Goal: Find specific page/section: Find specific page/section

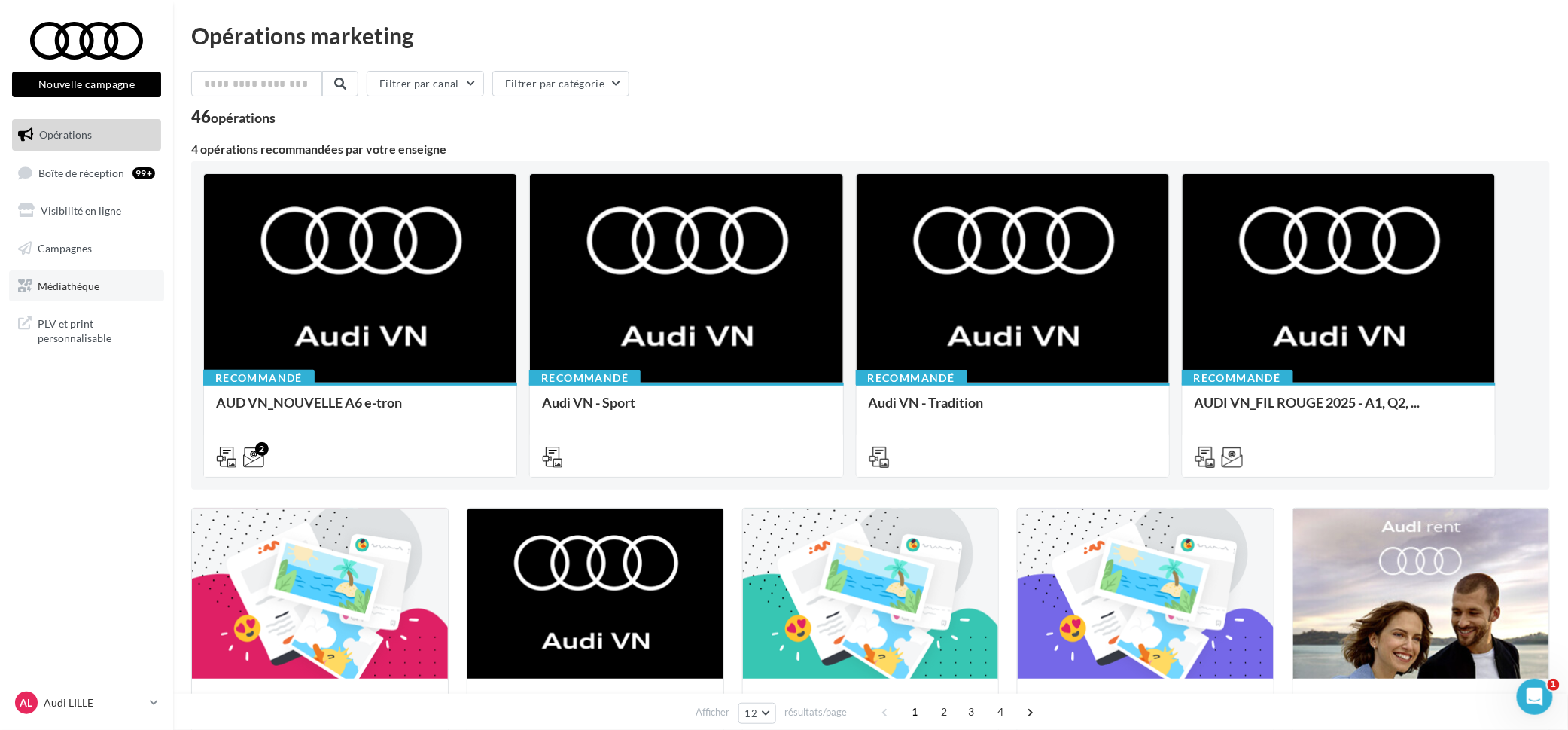
click at [100, 287] on link "Médiathèque" at bounding box center [86, 286] width 155 height 32
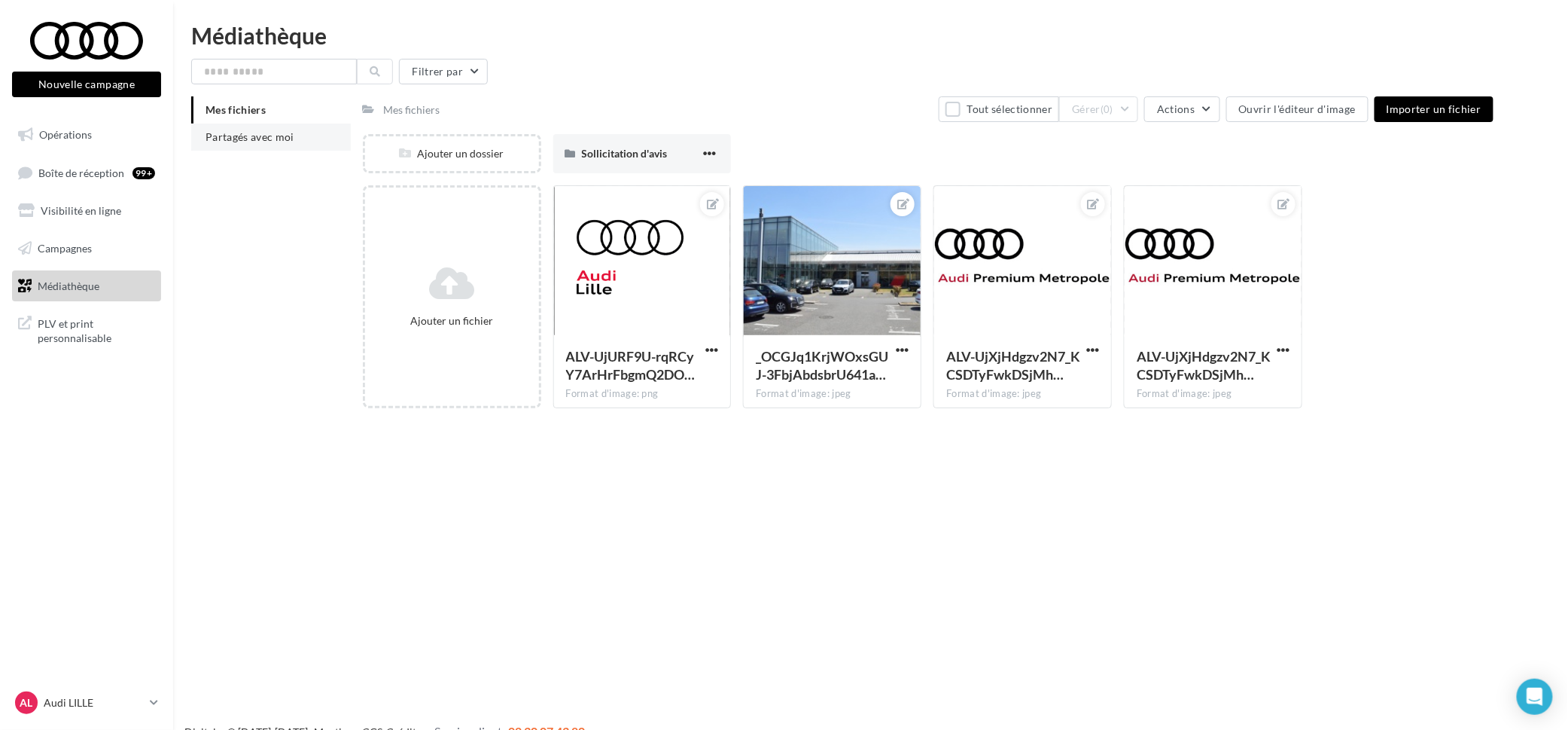
click at [264, 141] on span "Partagés avec moi" at bounding box center [249, 137] width 89 height 13
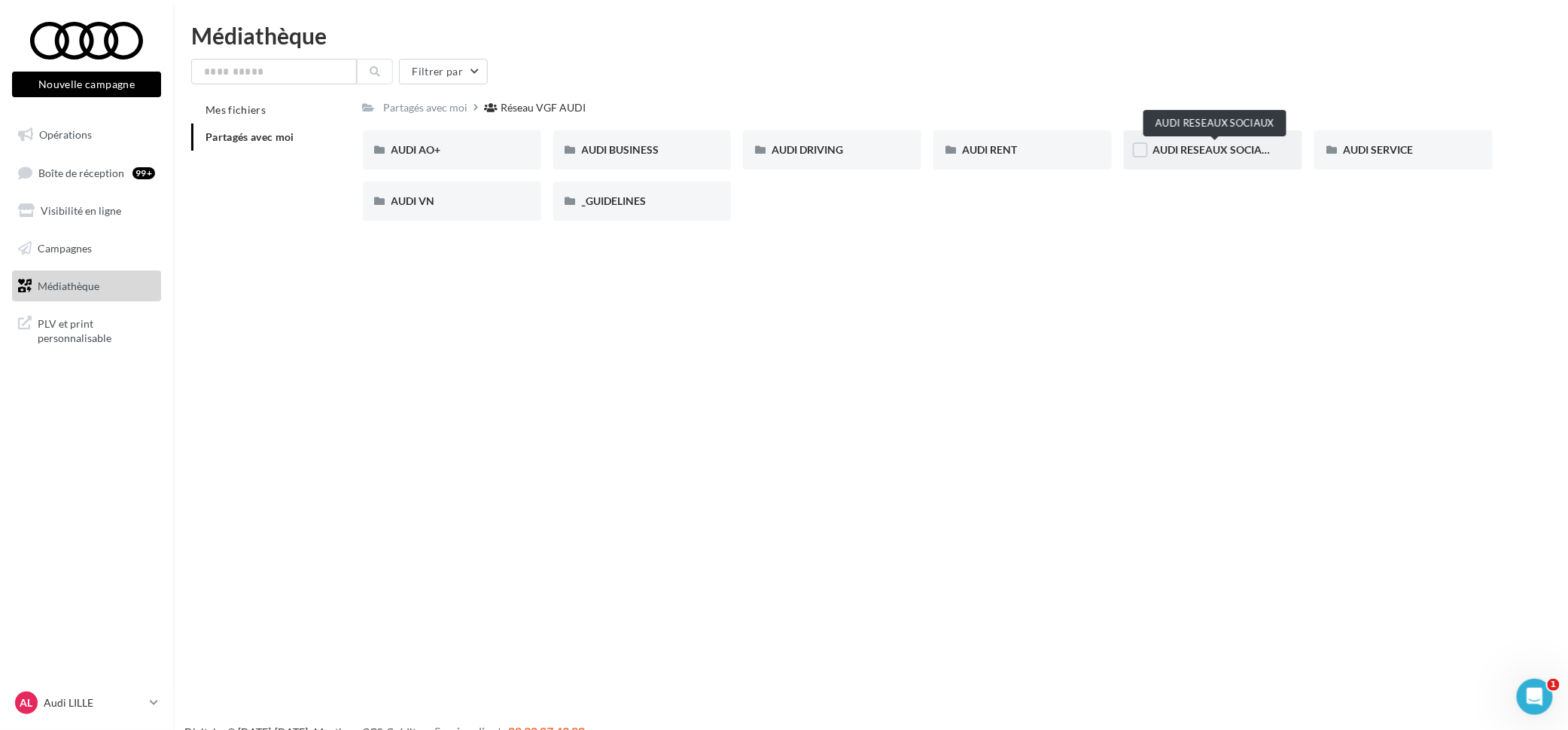
click at [1241, 153] on span "AUDI RESEAUX SOCIAUX" at bounding box center [1215, 149] width 125 height 13
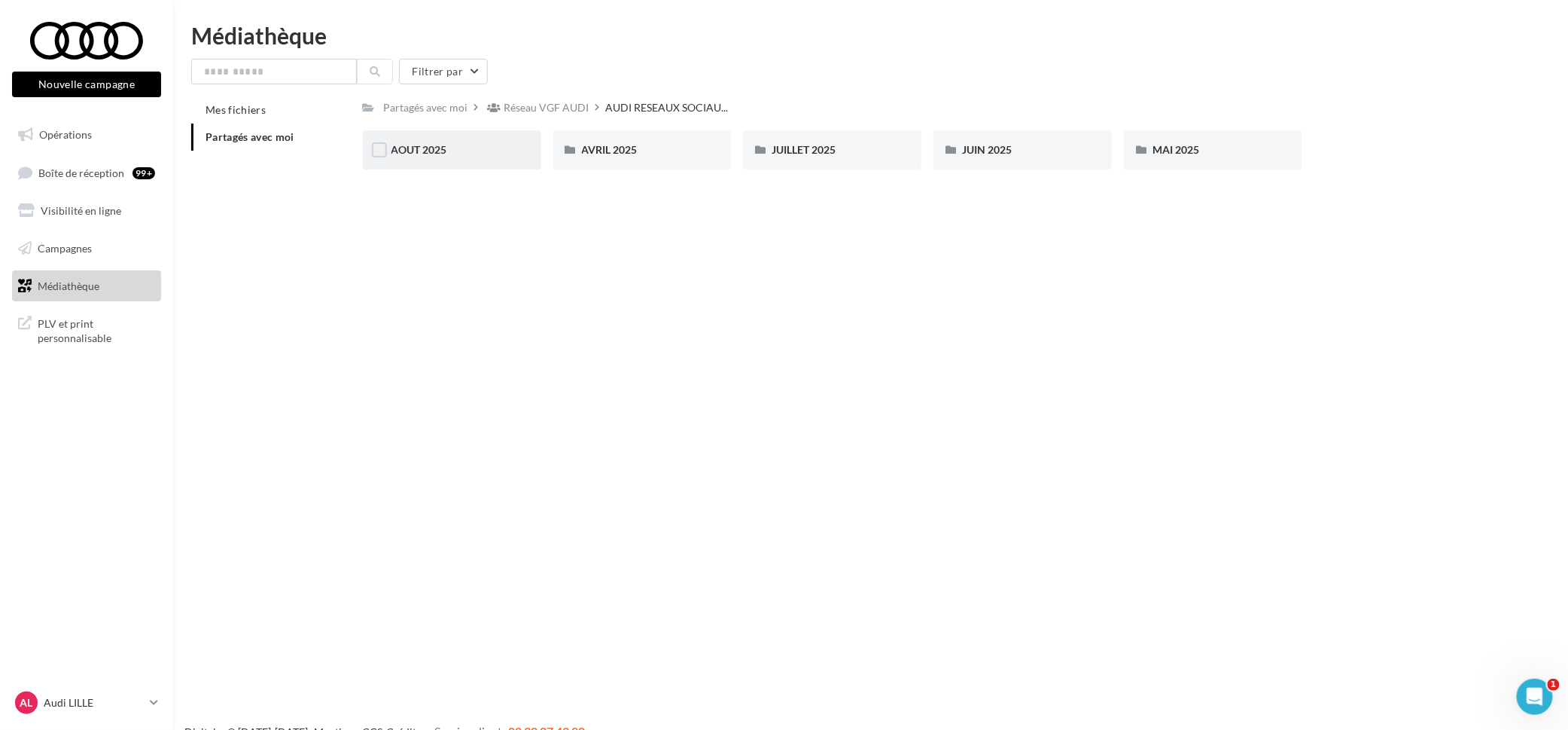
click at [459, 147] on div "AOUT 2025" at bounding box center [452, 149] width 121 height 15
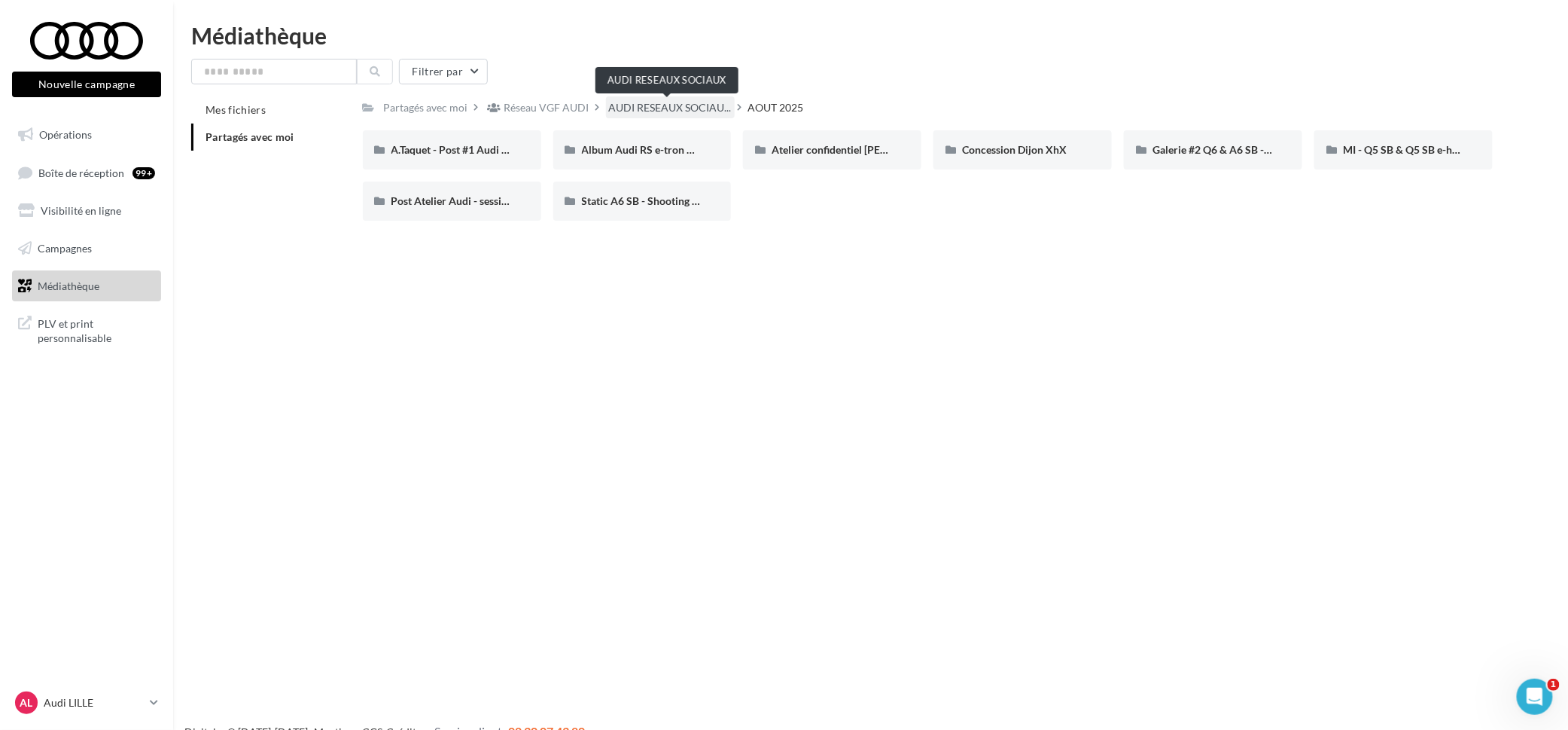
click at [679, 103] on span "AUDI RESEAUX SOCIAU..." at bounding box center [671, 107] width 123 height 15
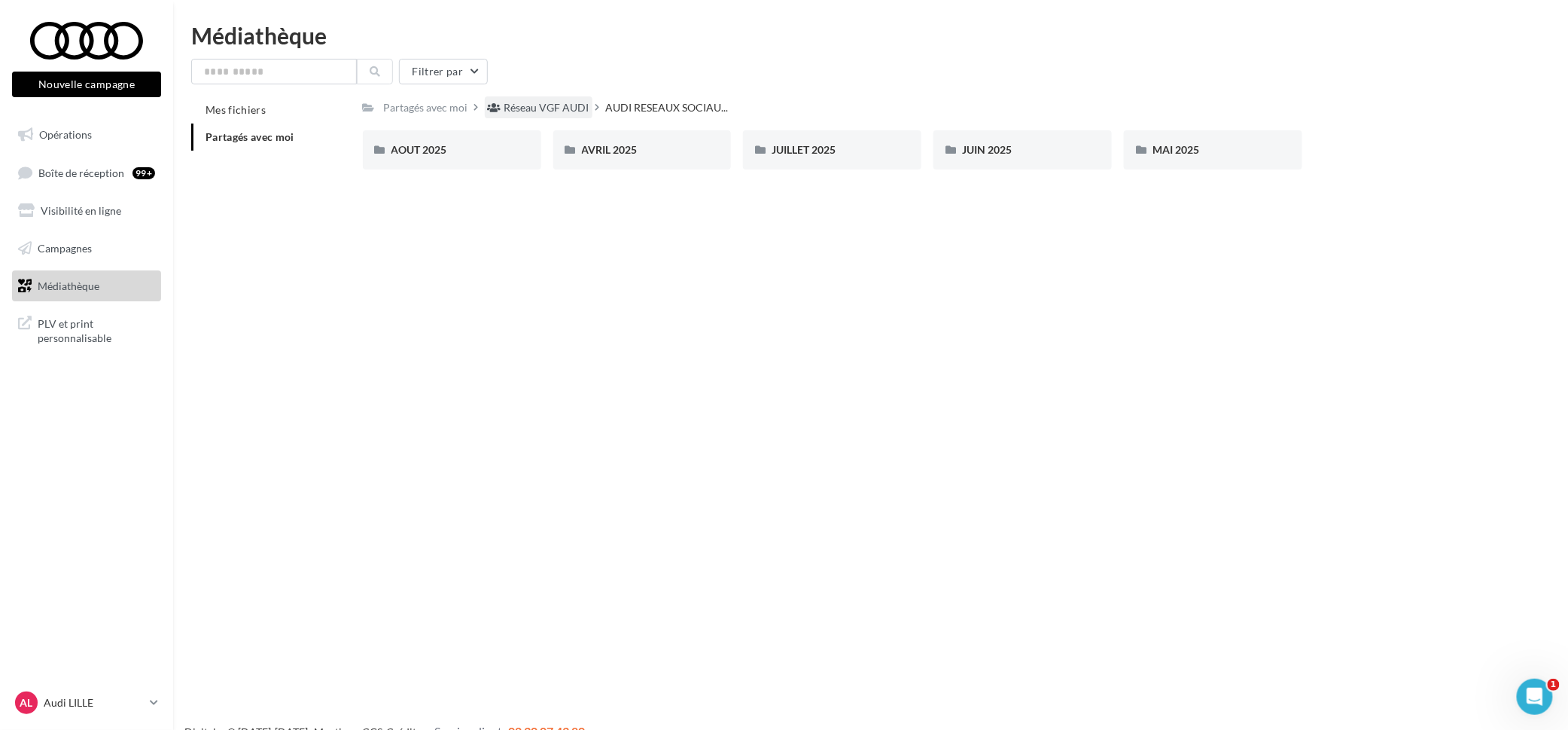
click at [540, 107] on div "Réseau VGF AUDI" at bounding box center [547, 107] width 85 height 15
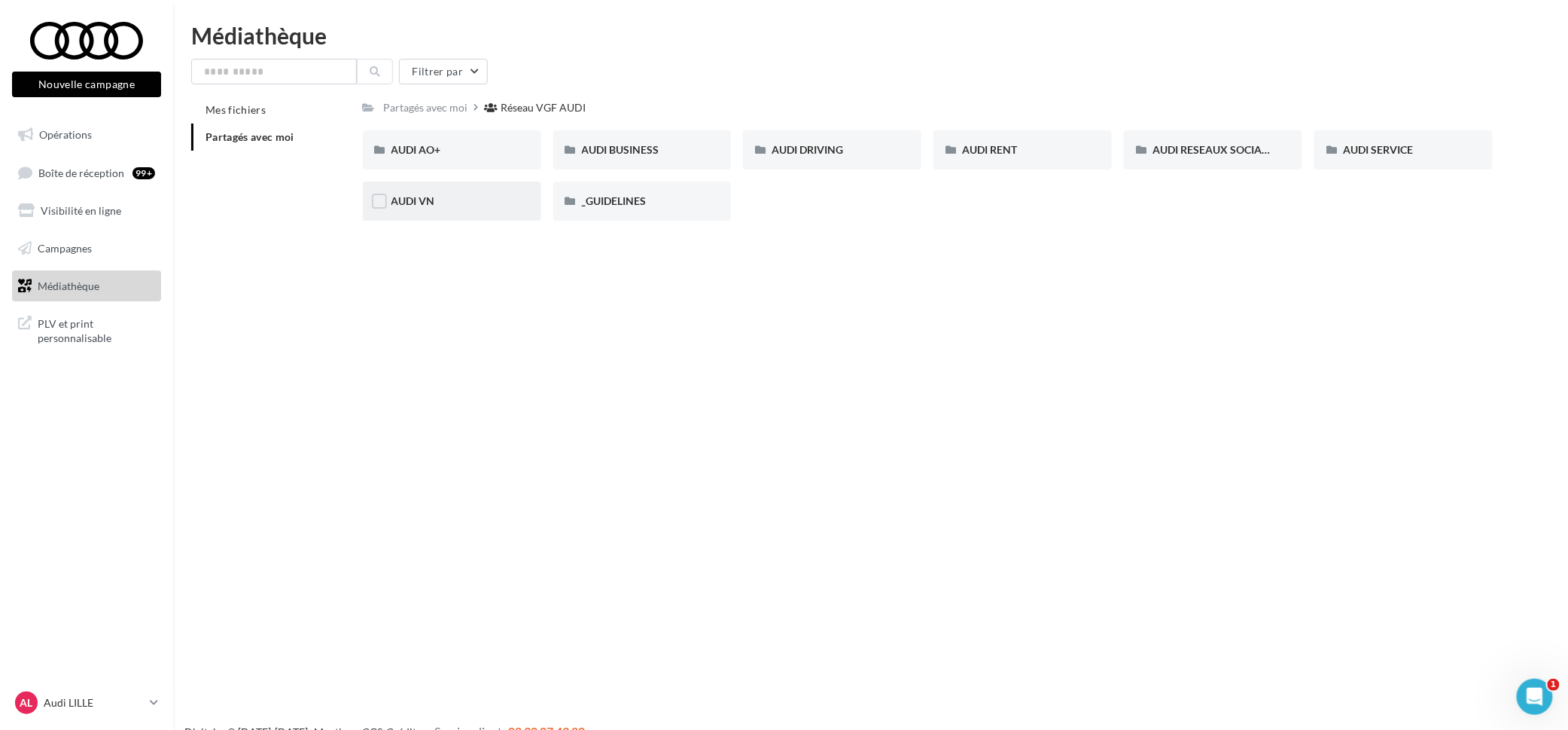
click at [459, 215] on div "AUDI VN" at bounding box center [451, 200] width 178 height 39
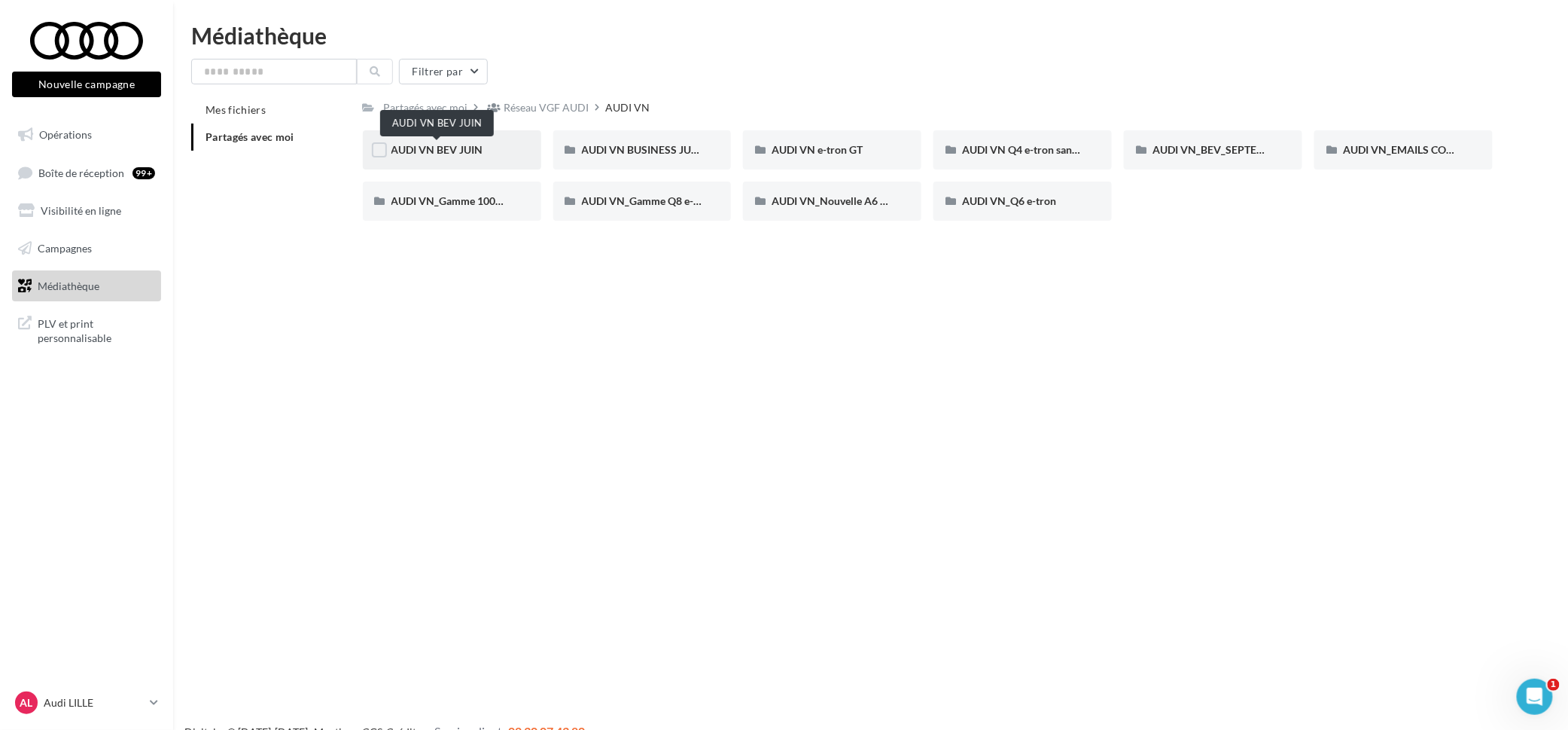
click at [453, 153] on span "AUDI VN BEV JUIN" at bounding box center [437, 149] width 92 height 13
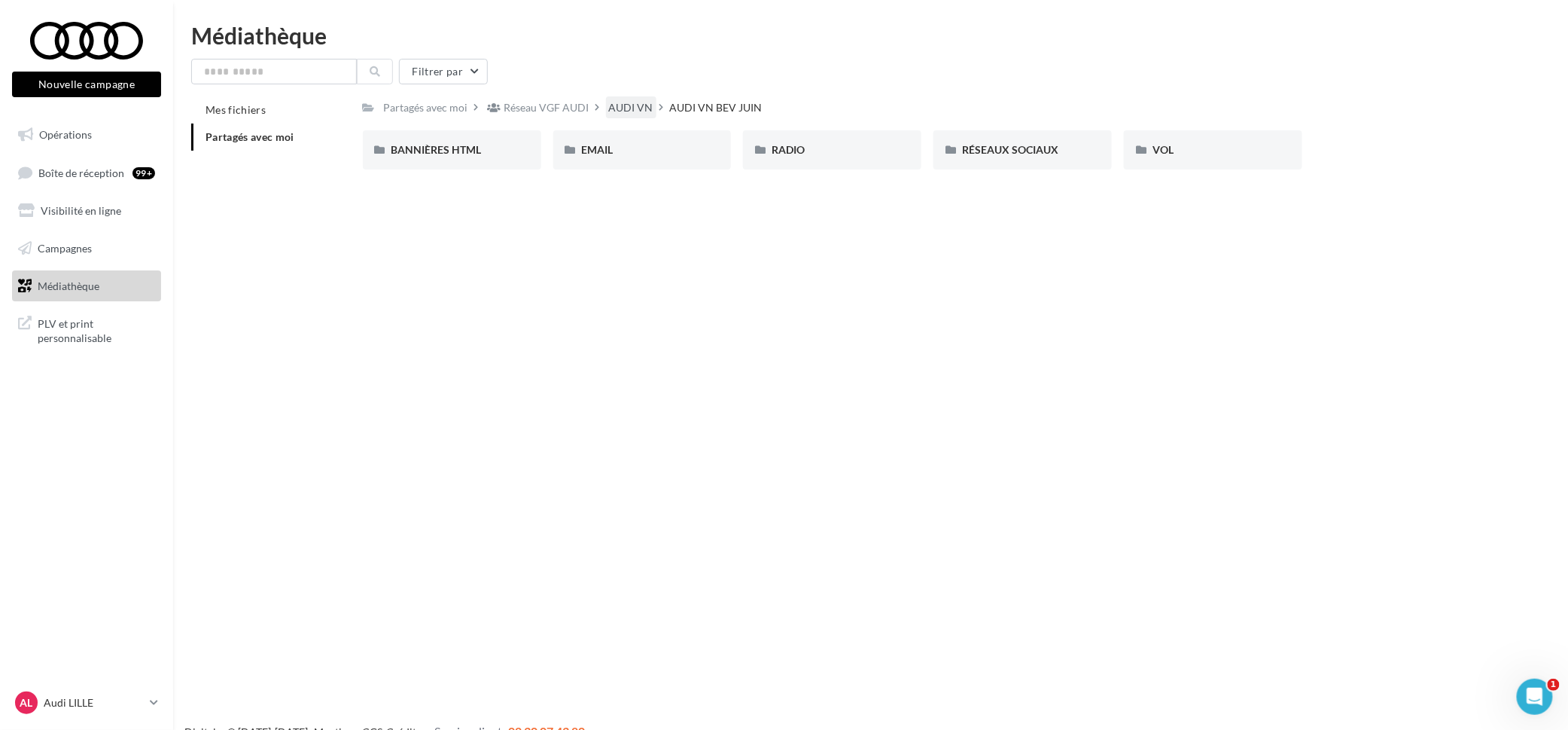
click at [641, 109] on div "AUDI VN" at bounding box center [632, 107] width 45 height 15
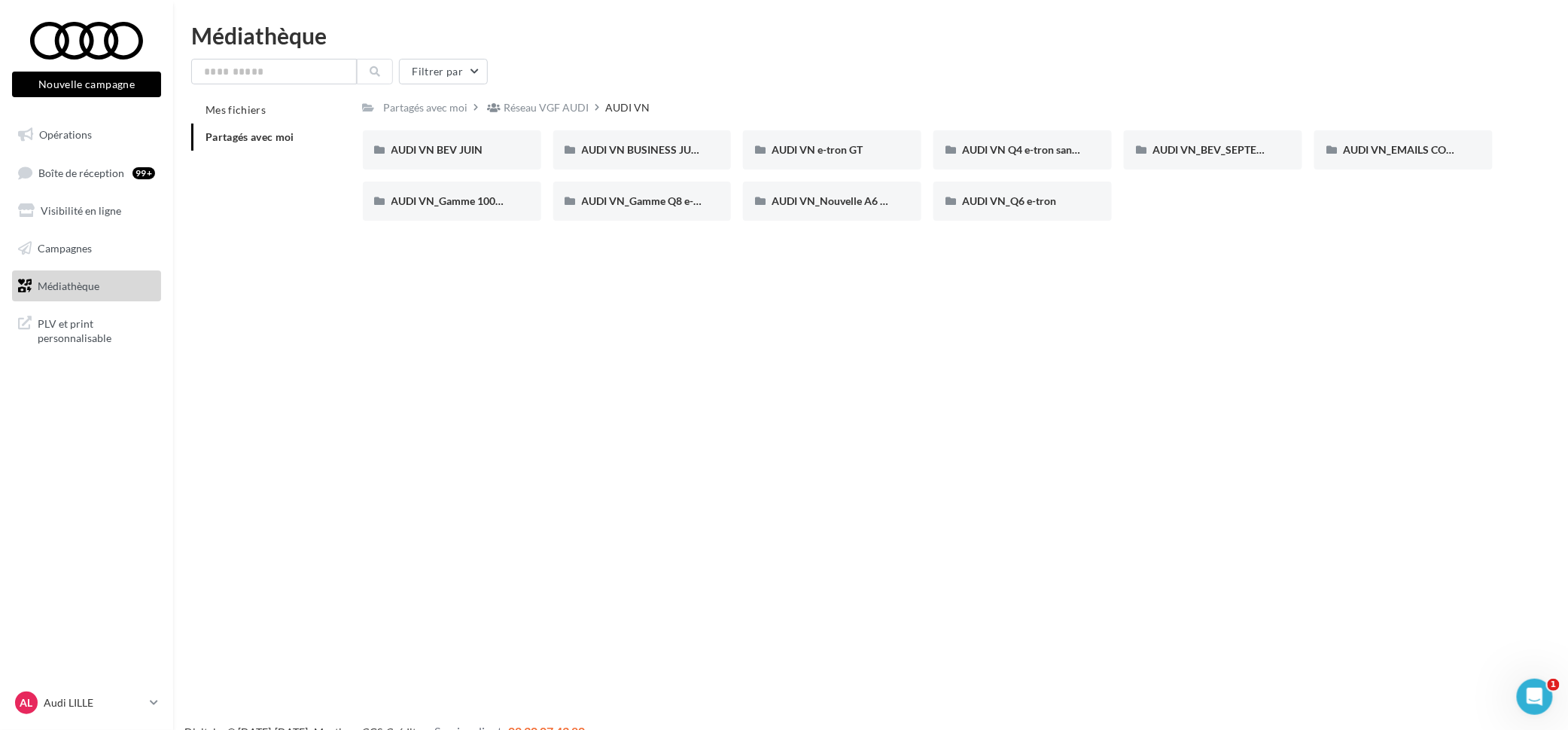
click at [236, 136] on span "Partagés avec moi" at bounding box center [249, 137] width 89 height 13
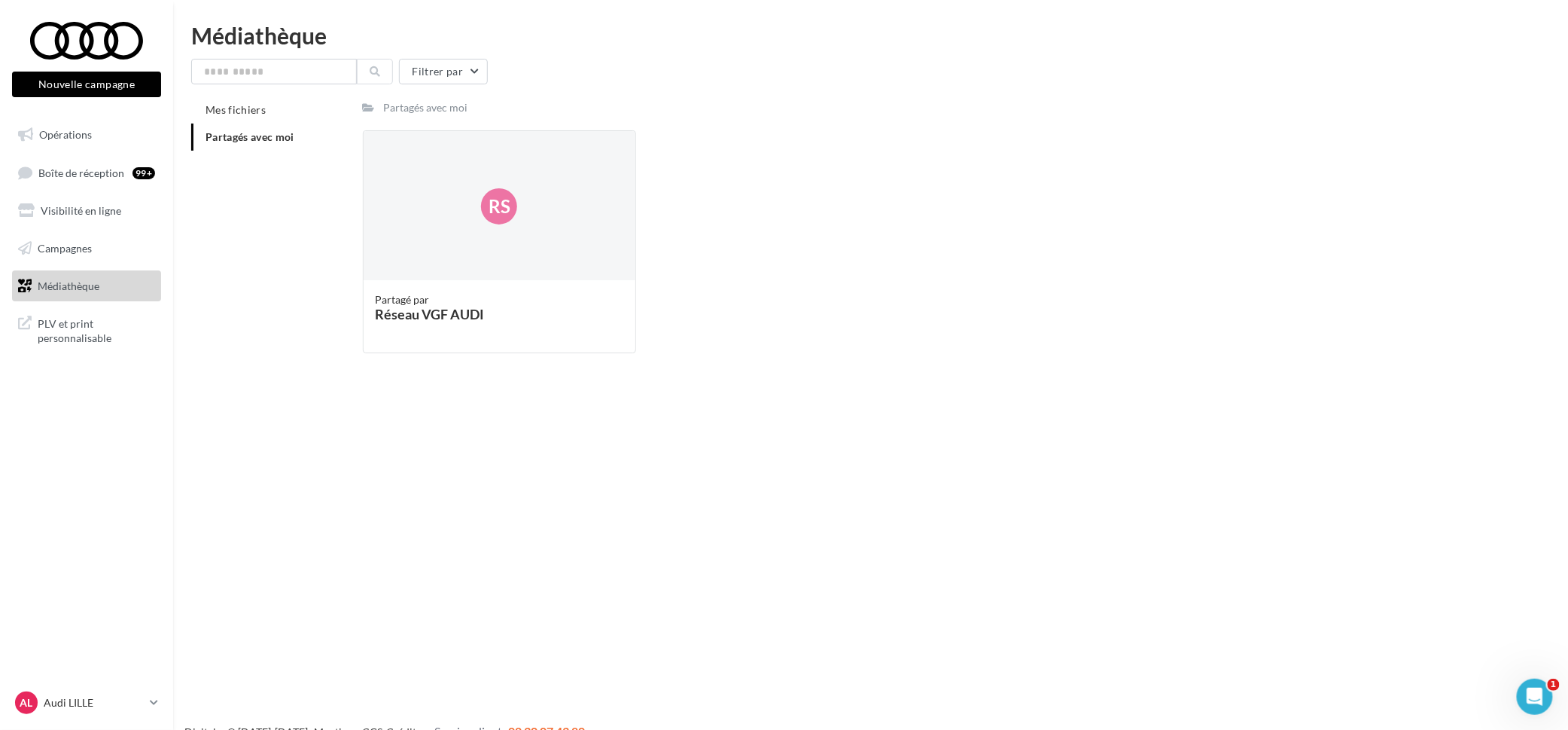
click at [237, 135] on span "Partagés avec moi" at bounding box center [249, 137] width 89 height 13
click at [128, 278] on link "Médiathèque" at bounding box center [86, 286] width 155 height 32
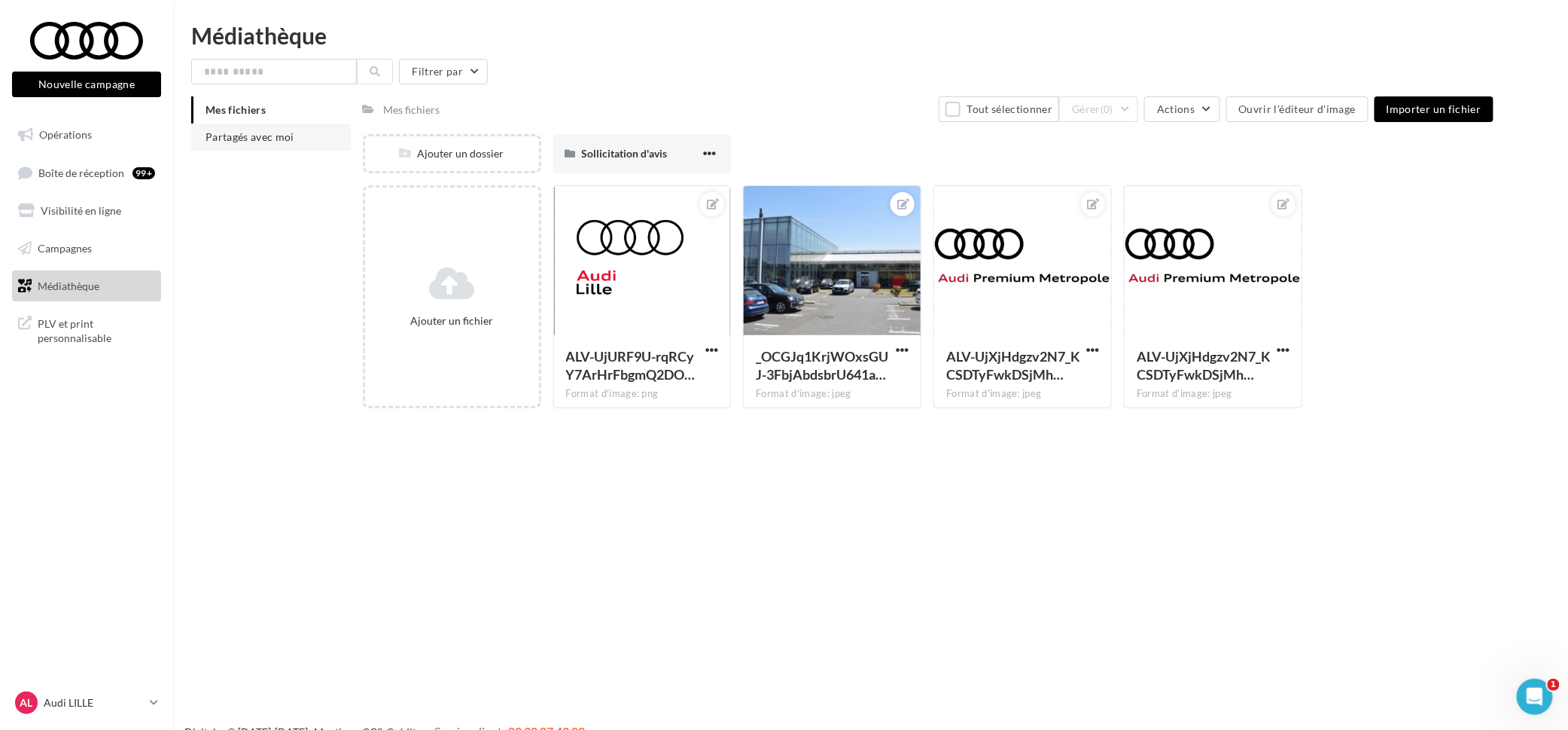
click at [282, 133] on span "Partagés avec moi" at bounding box center [249, 137] width 89 height 13
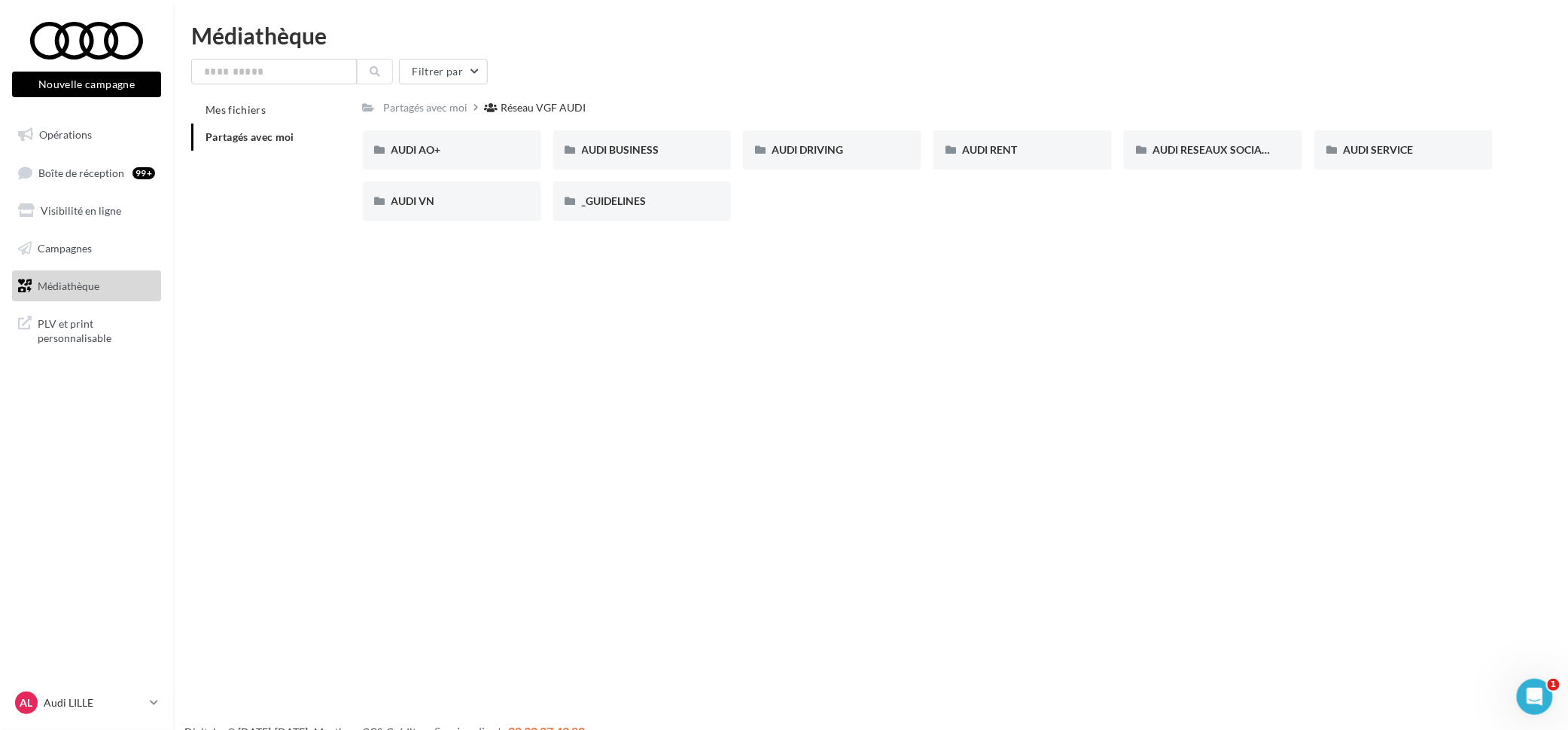
drag, startPoint x: 466, startPoint y: 224, endPoint x: 466, endPoint y: 205, distance: 19.0
click at [465, 224] on div "AUDI AO+ AUDI AO+ AUDI BUSINESS AUDI BUSINESS AUDI DRIVING AUDI DRIVING AUDI RE…" at bounding box center [933, 181] width 1142 height 102
click at [466, 200] on div "AUDI VN" at bounding box center [452, 200] width 121 height 15
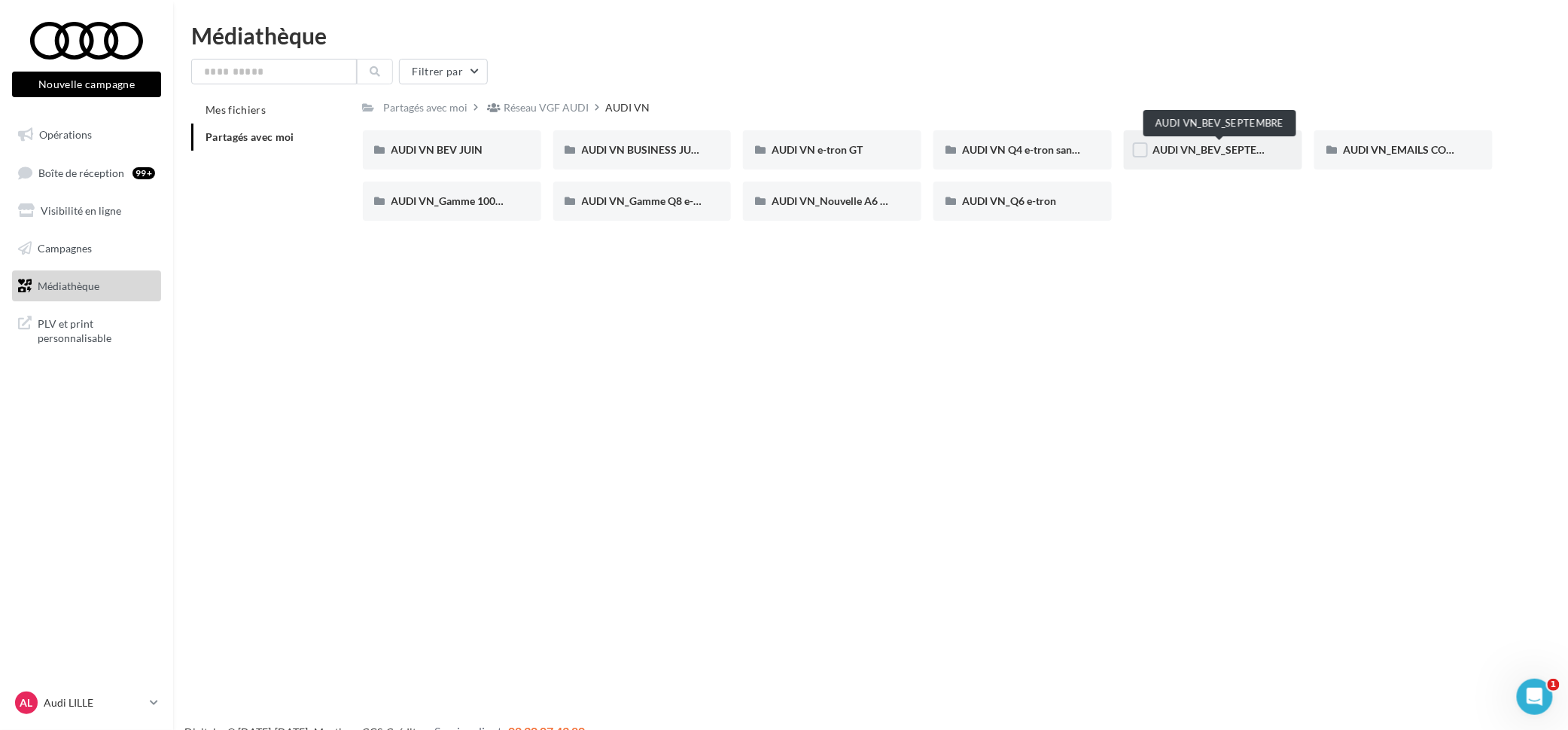
click at [1198, 153] on span "AUDI VN_BEV_SEPTEMBRE" at bounding box center [1219, 149] width 133 height 13
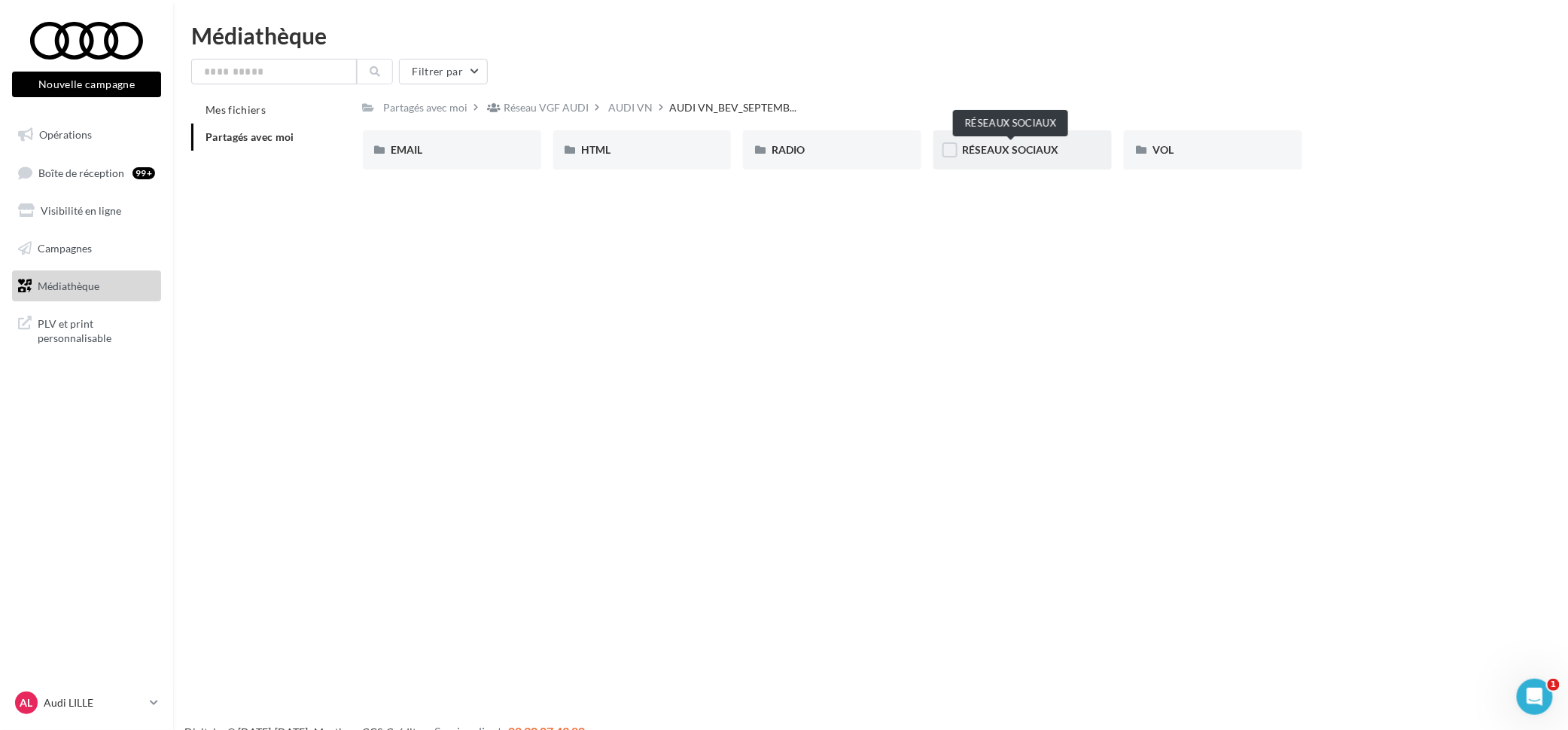
click at [1050, 149] on span "RÉSEAUX SOCIAUX" at bounding box center [1010, 149] width 97 height 13
